Goal: Information Seeking & Learning: Learn about a topic

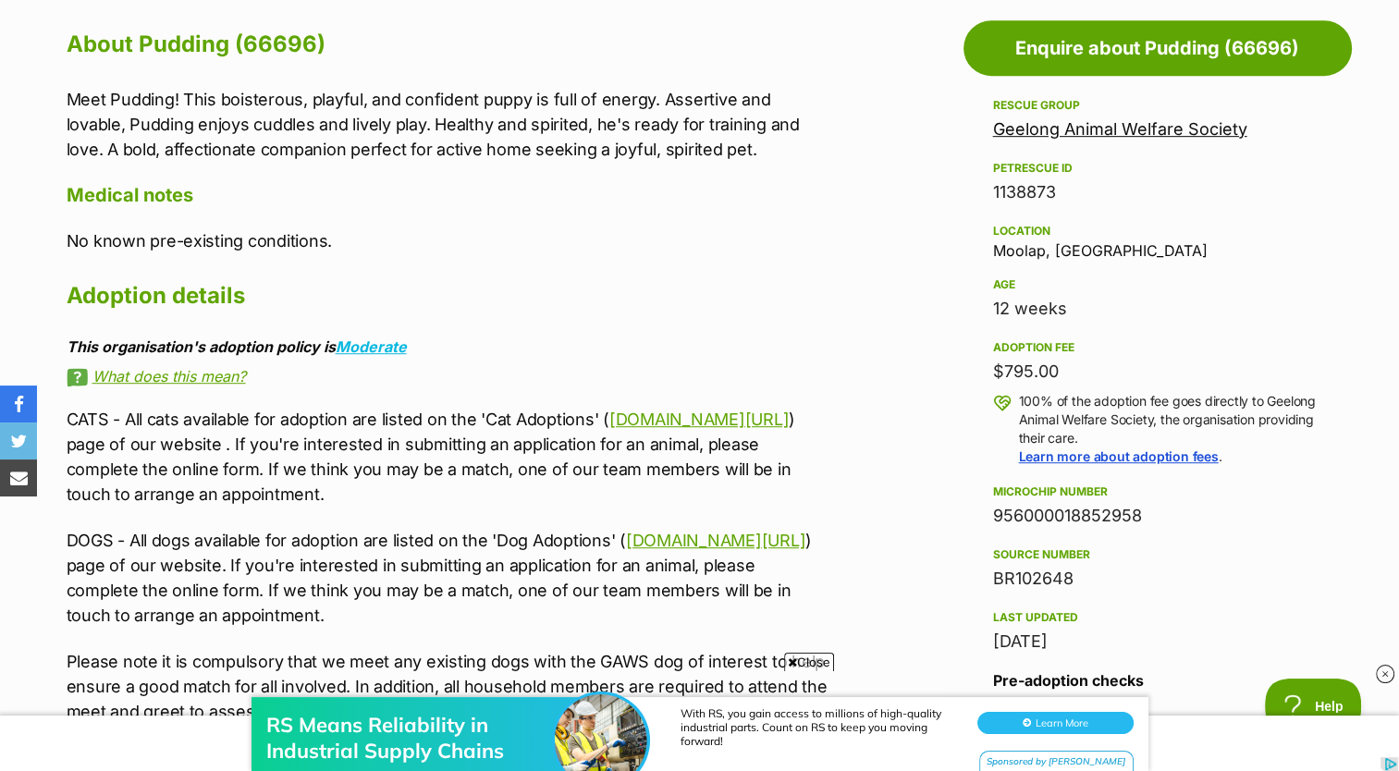
scroll to position [1020, 0]
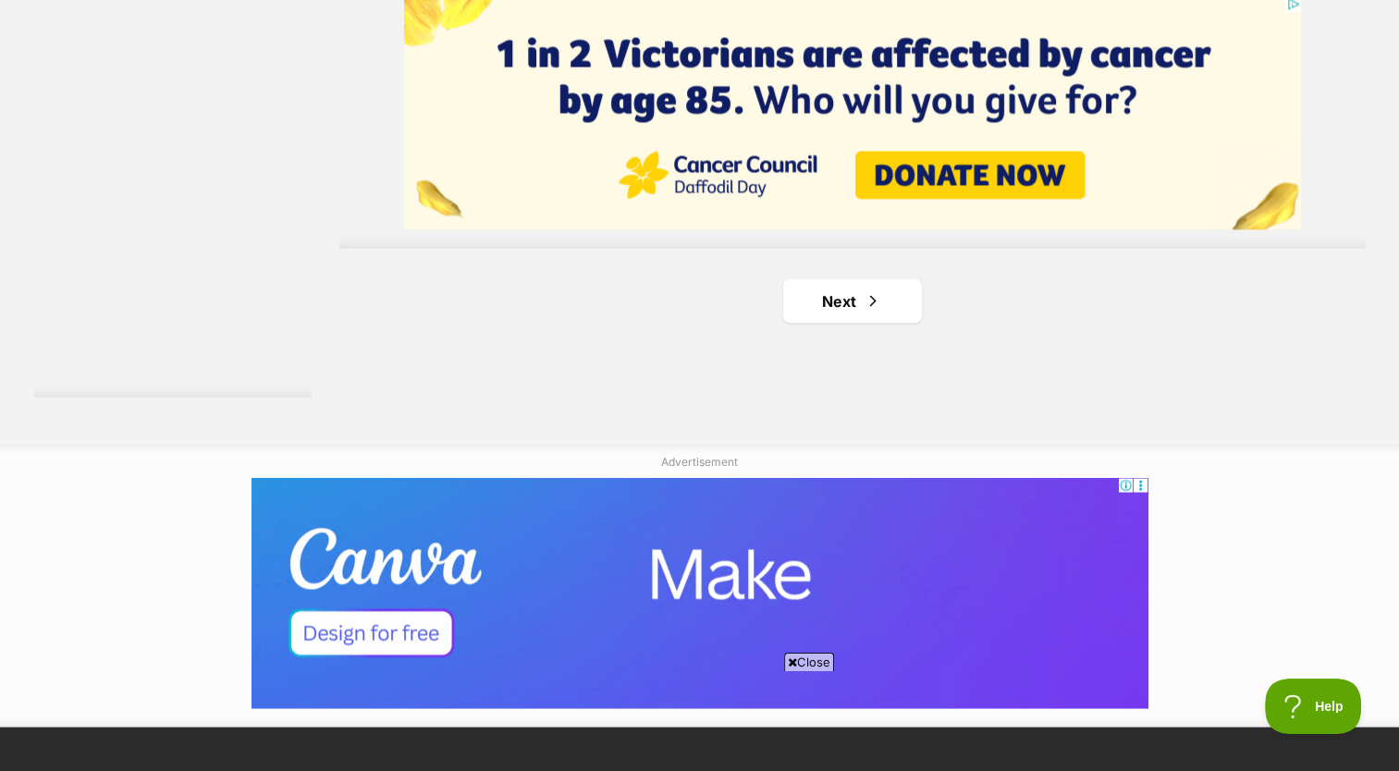
scroll to position [3433, 0]
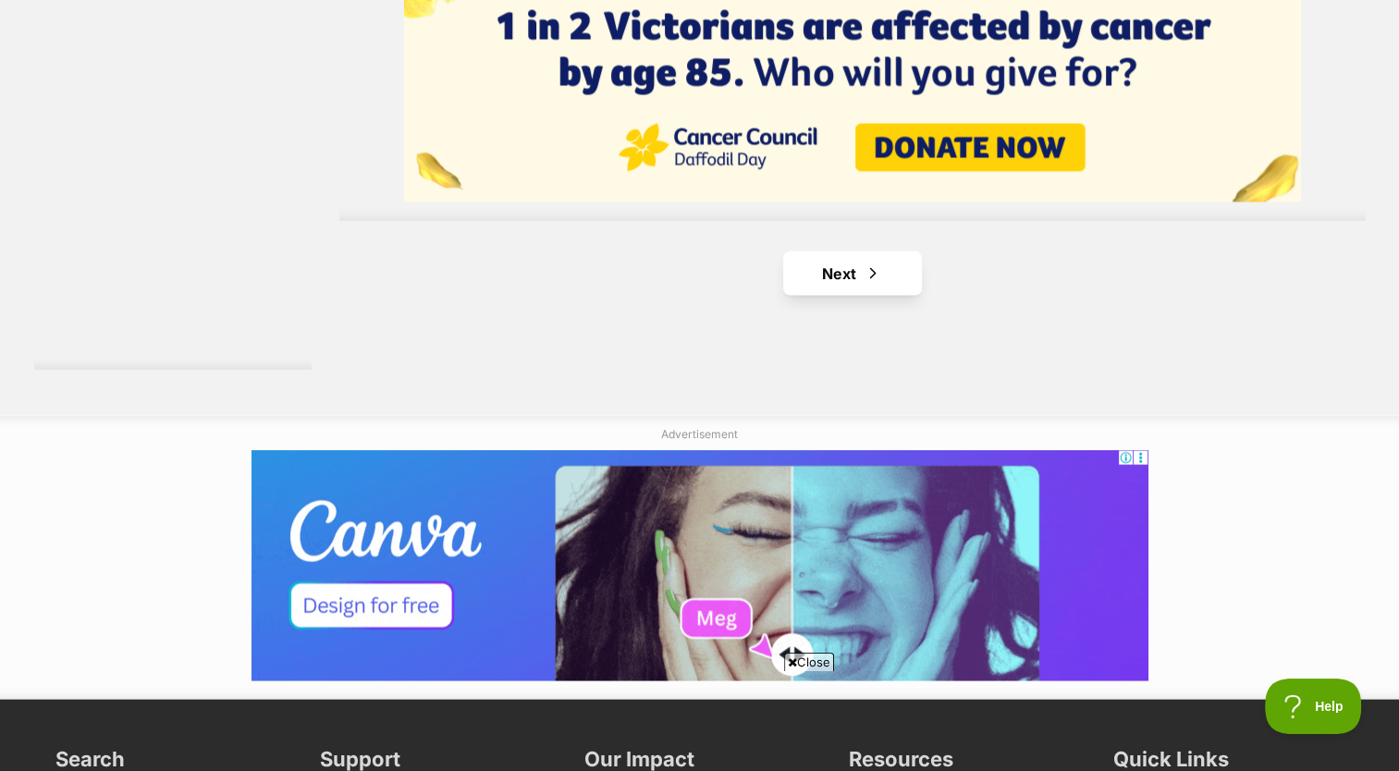
click at [881, 292] on link "Next" at bounding box center [852, 273] width 139 height 44
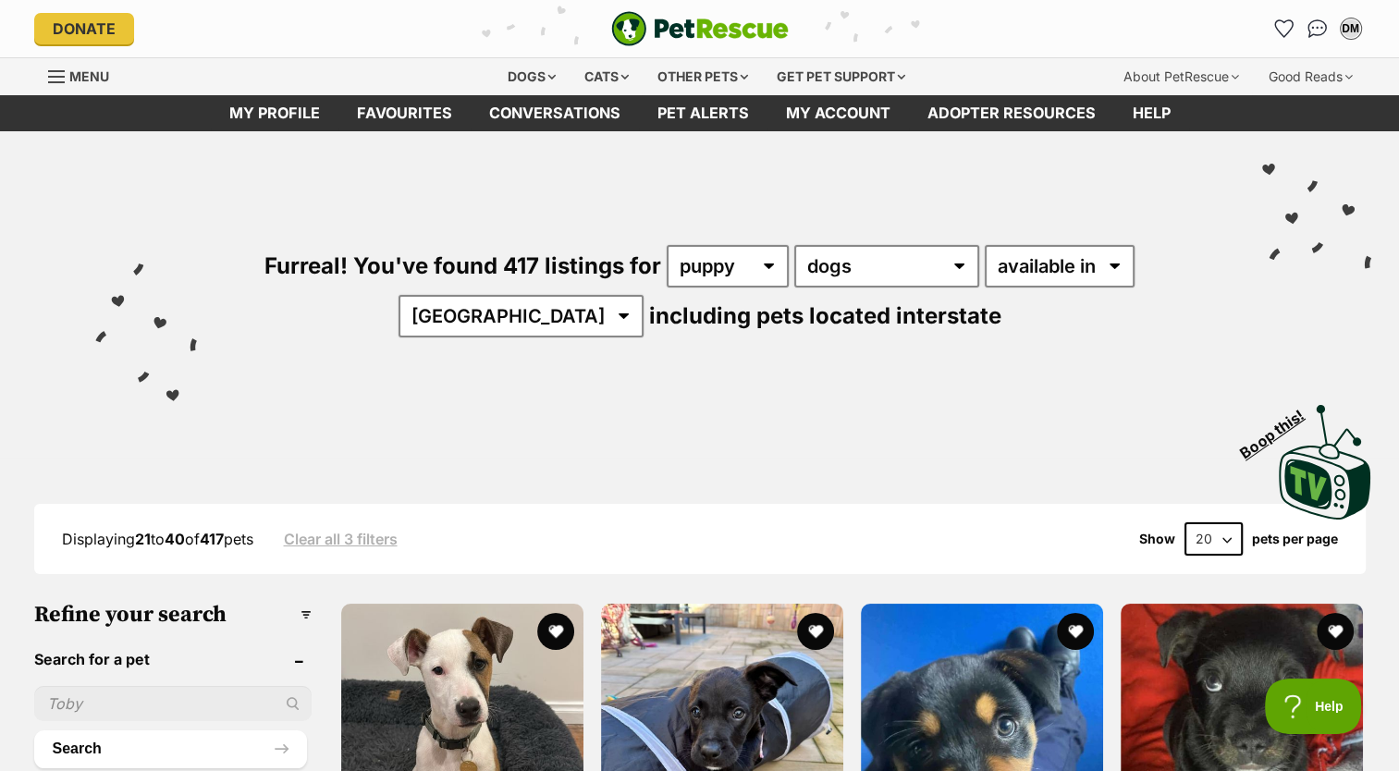
click at [521, 28] on div "PetRescue home" at bounding box center [700, 28] width 444 height 35
